Goal: Information Seeking & Learning: Learn about a topic

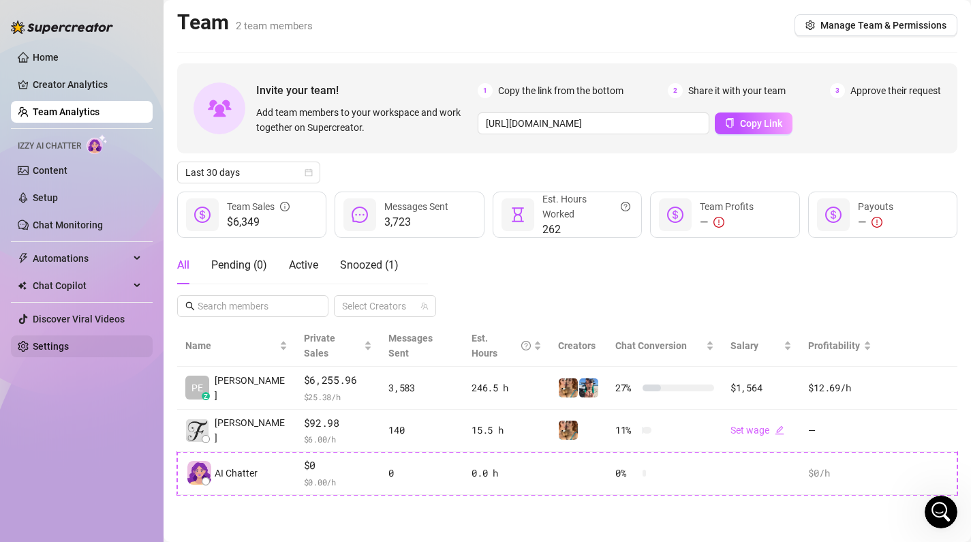
click at [69, 342] on link "Settings" at bounding box center [51, 346] width 36 height 11
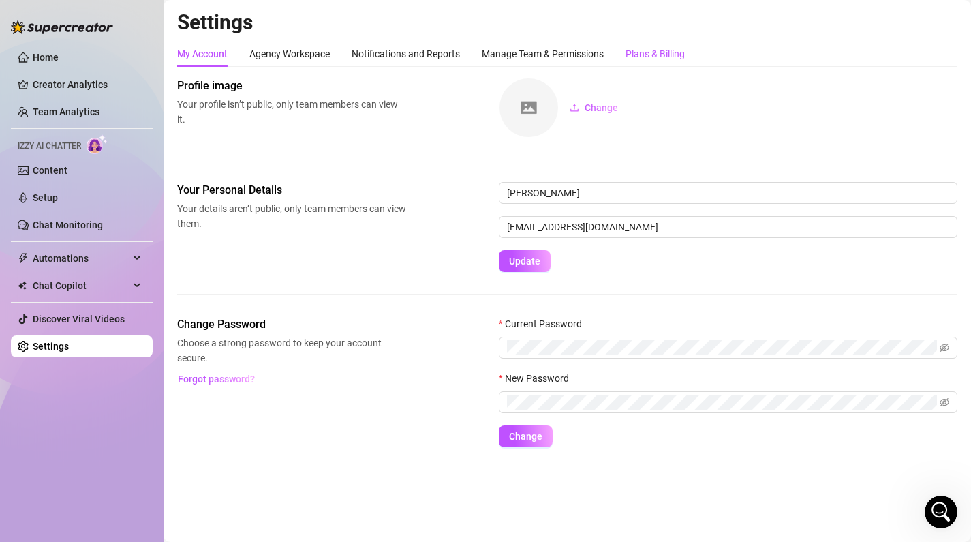
click at [658, 50] on div "Plans & Billing" at bounding box center [655, 53] width 59 height 15
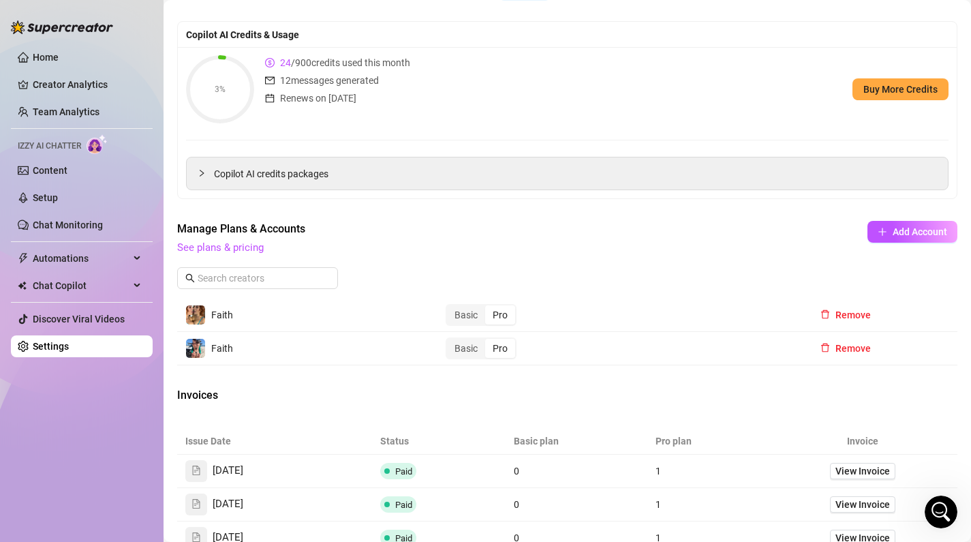
scroll to position [154, 0]
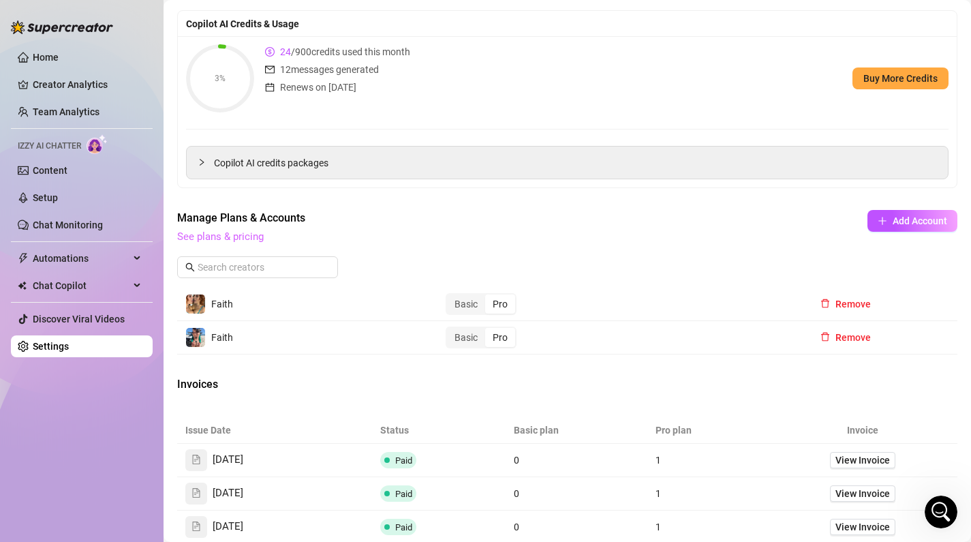
click at [256, 241] on link "See plans & pricing" at bounding box center [220, 236] width 87 height 12
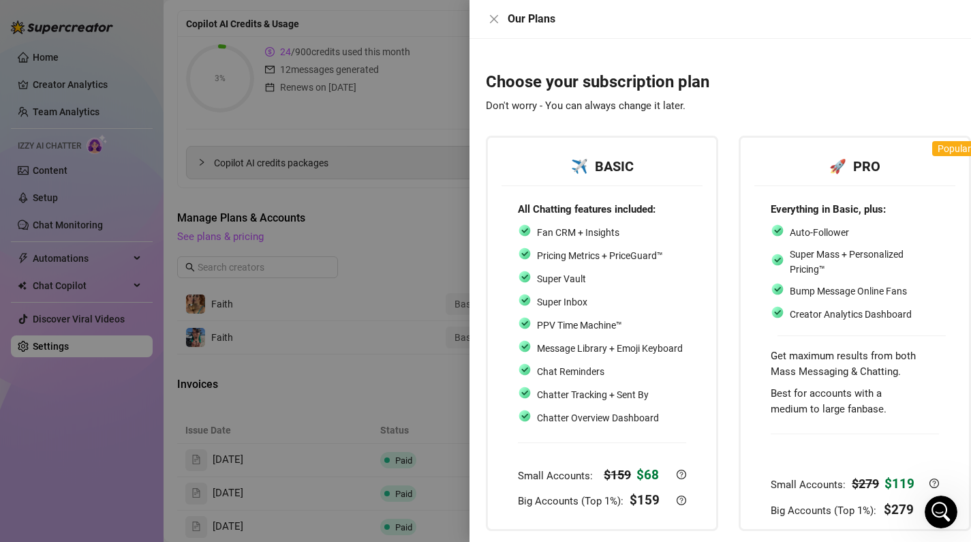
click at [408, 314] on div at bounding box center [485, 271] width 971 height 542
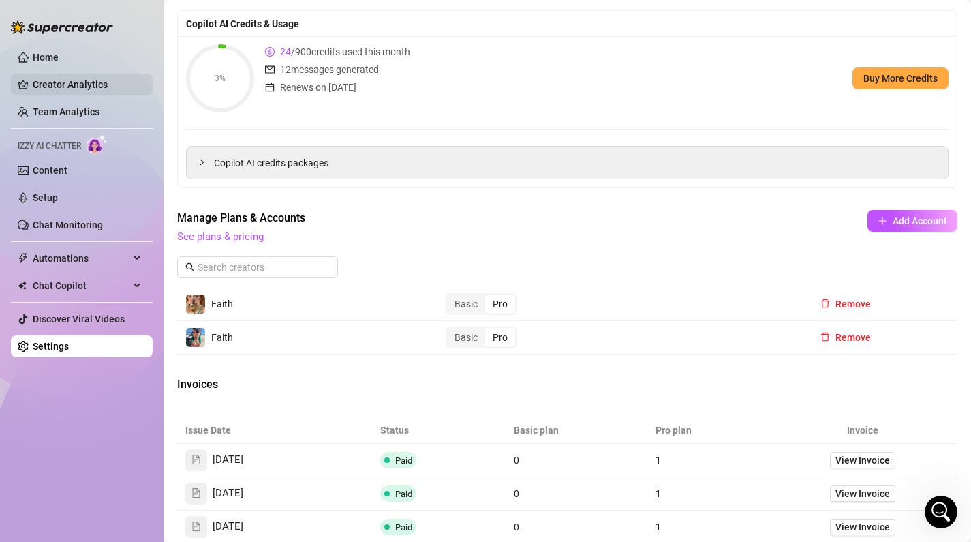
click at [57, 78] on link "Creator Analytics" at bounding box center [87, 85] width 109 height 22
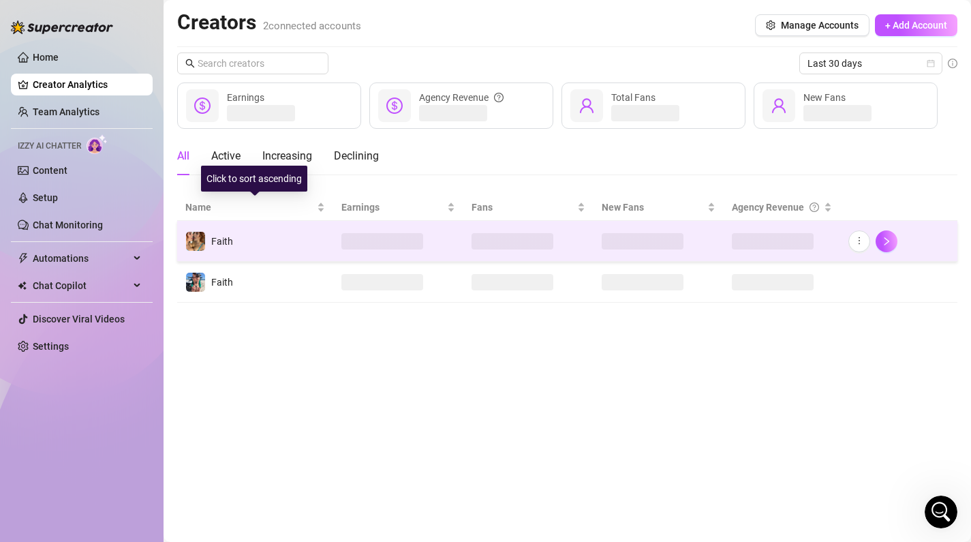
click at [273, 237] on td "Faith" at bounding box center [255, 241] width 156 height 41
